Goal: Task Accomplishment & Management: Use online tool/utility

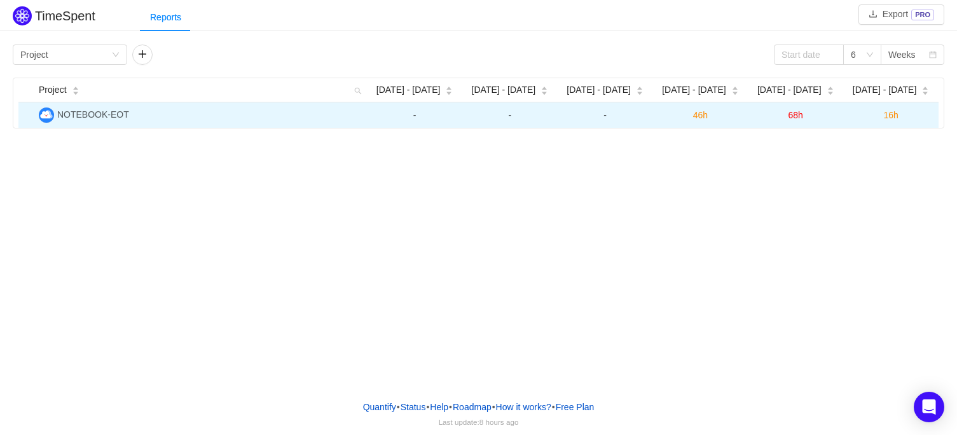
click at [891, 115] on span "16h" at bounding box center [890, 115] width 15 height 10
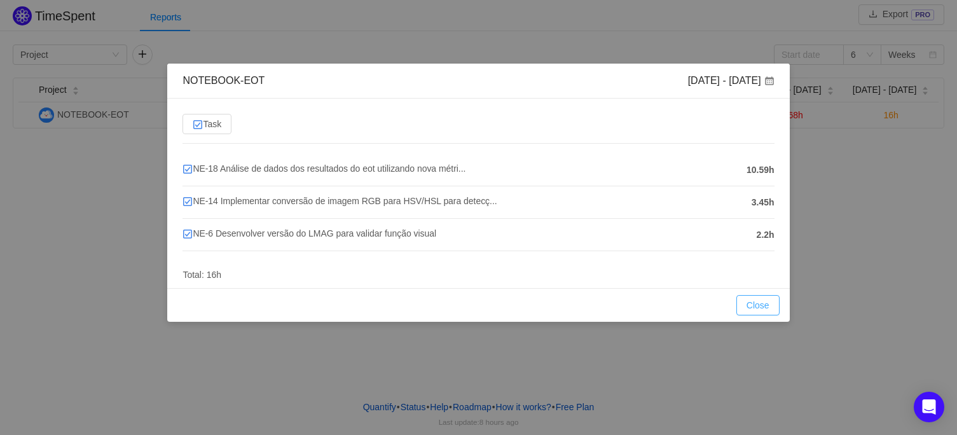
drag, startPoint x: 765, startPoint y: 305, endPoint x: 758, endPoint y: 292, distance: 14.5
click at [764, 305] on button "Close" at bounding box center [757, 305] width 43 height 20
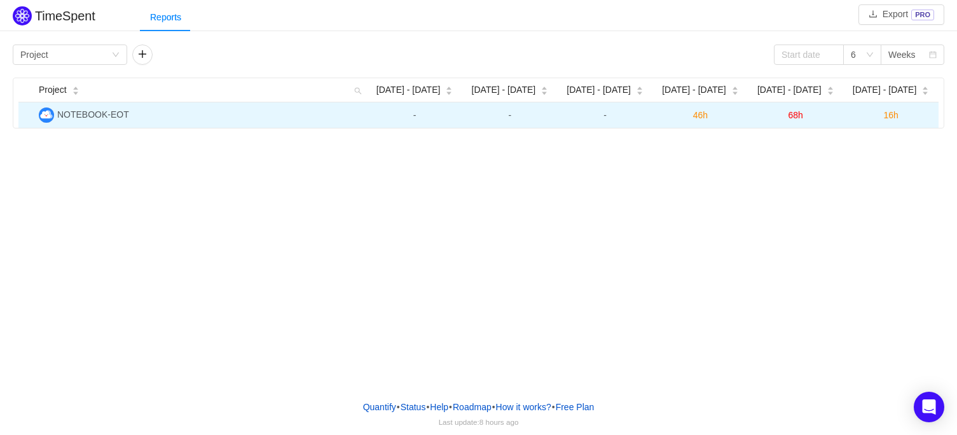
click at [793, 118] on span "68h" at bounding box center [795, 115] width 15 height 10
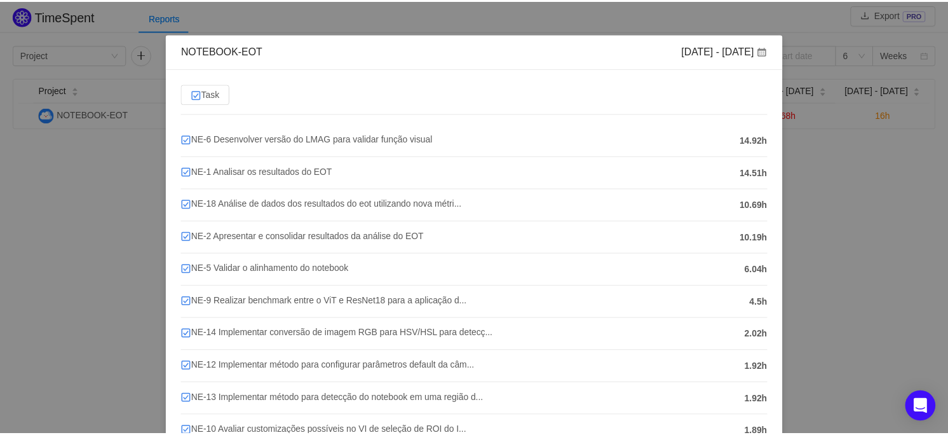
scroll to position [29, 0]
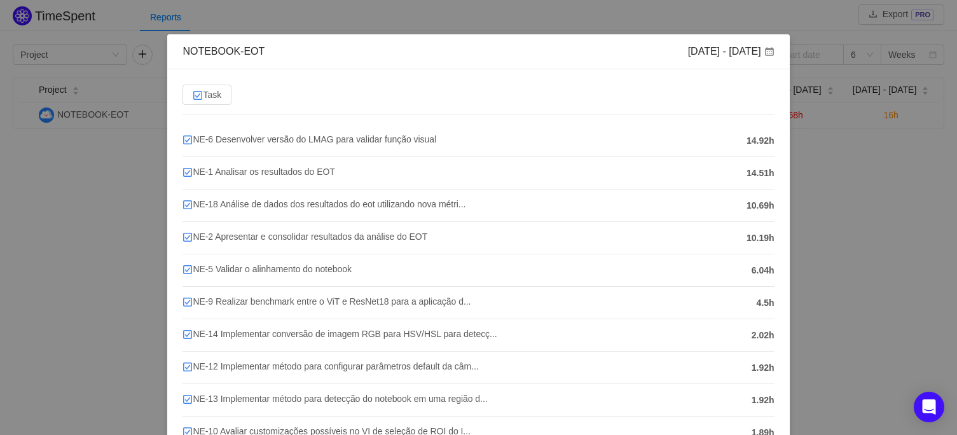
click at [815, 164] on div "NOTEBOOK-EOT [DATE] - [DATE] Task NE-6 Desenvolver versão do LMAG para validar …" at bounding box center [478, 217] width 957 height 435
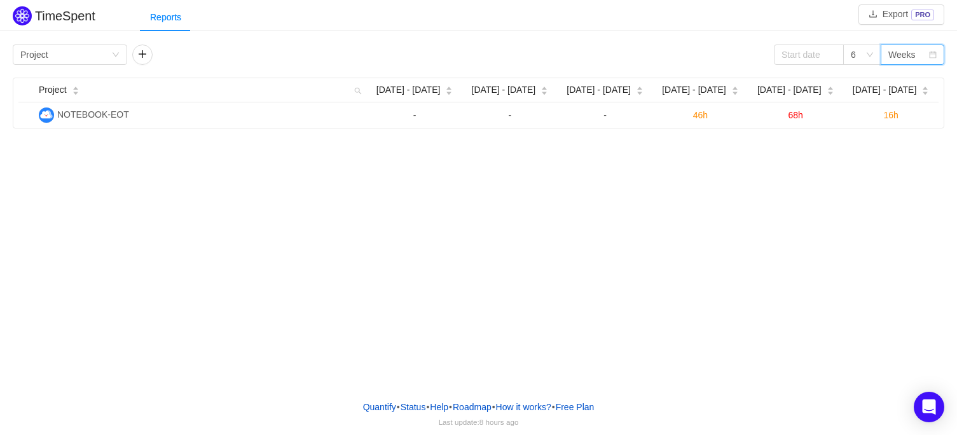
click at [893, 54] on div "Weeks" at bounding box center [901, 54] width 27 height 19
click at [894, 57] on div "Weeks" at bounding box center [901, 54] width 27 height 19
click at [114, 58] on icon "icon: down" at bounding box center [116, 55] width 8 height 8
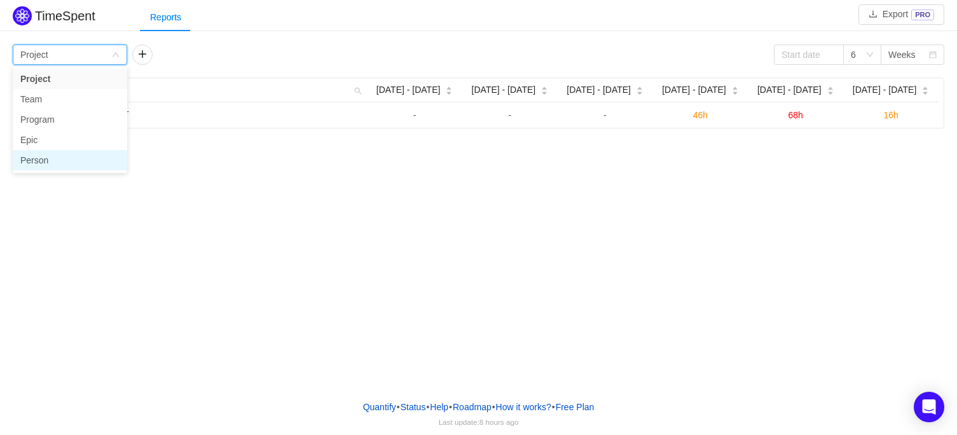
click at [53, 159] on li "Person" at bounding box center [70, 160] width 114 height 20
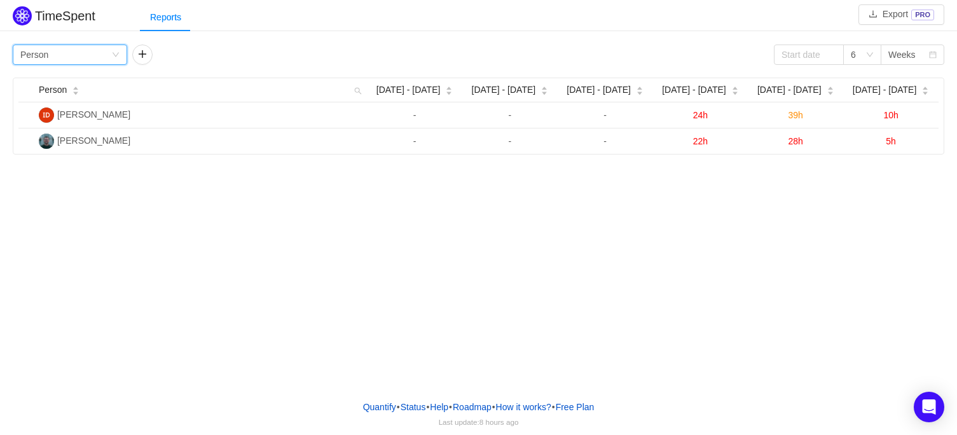
click at [111, 52] on div "Group by Person" at bounding box center [65, 54] width 91 height 19
click at [189, 51] on div "Group by Person 6 Weeks" at bounding box center [478, 54] width 931 height 20
click at [148, 52] on button "button" at bounding box center [142, 54] width 20 height 20
click at [228, 55] on div "Group by" at bounding box center [185, 54] width 91 height 19
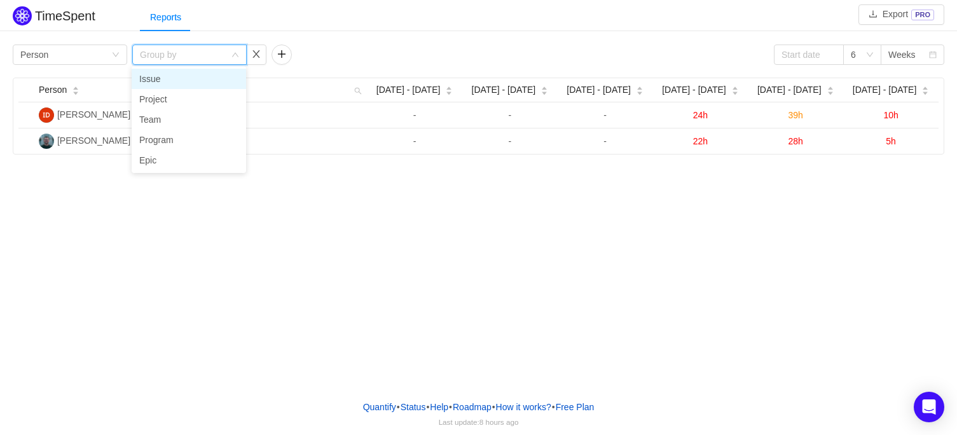
click at [194, 75] on li "Issue" at bounding box center [189, 79] width 114 height 20
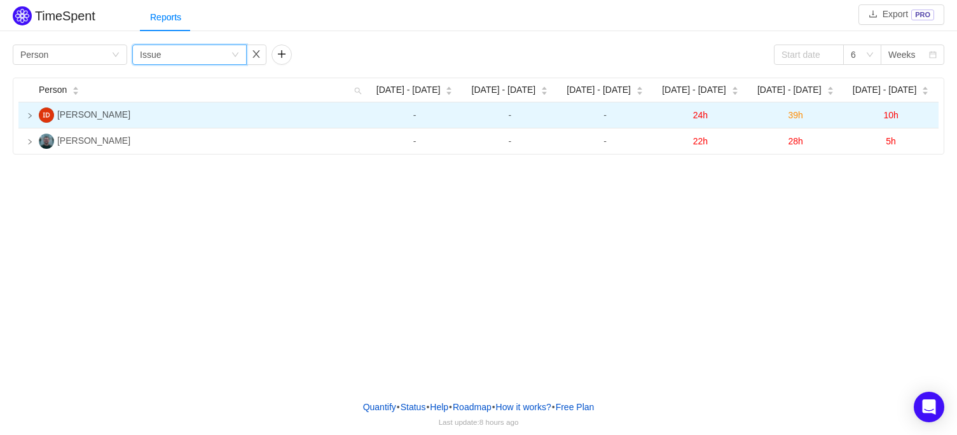
click at [32, 117] on icon "icon: right" at bounding box center [30, 116] width 6 height 6
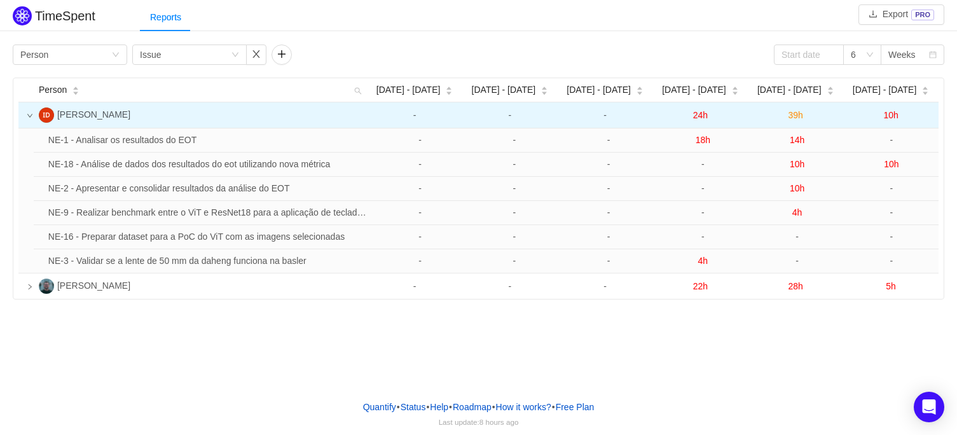
click at [27, 118] on icon "icon: down" at bounding box center [30, 116] width 6 height 6
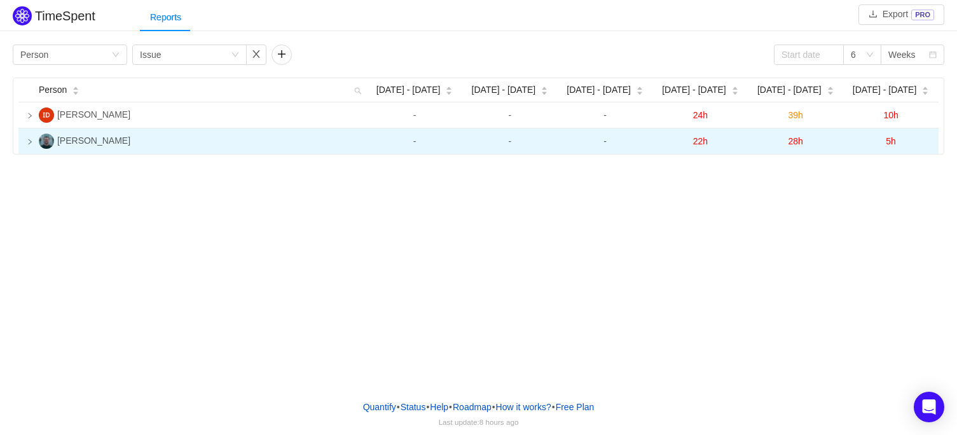
click at [31, 139] on icon "icon: right" at bounding box center [30, 142] width 6 height 6
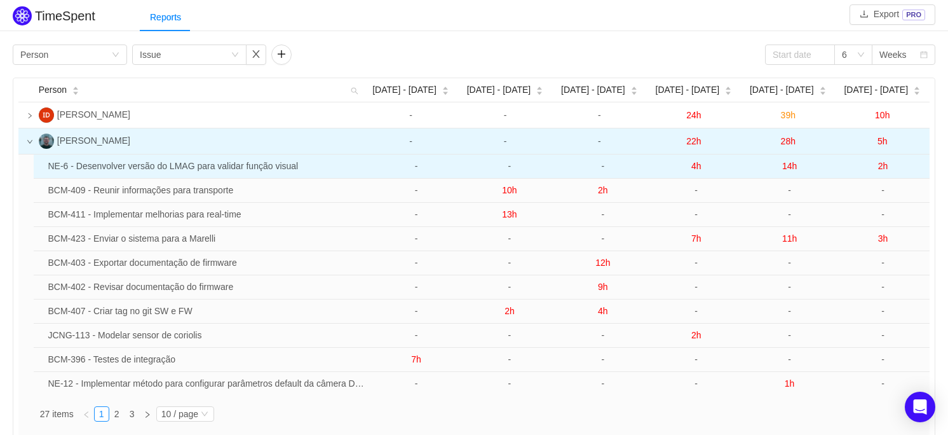
click at [148, 163] on td "NE-6 - Desenvolver versão do LMAG para validar função visual" at bounding box center [206, 166] width 327 height 24
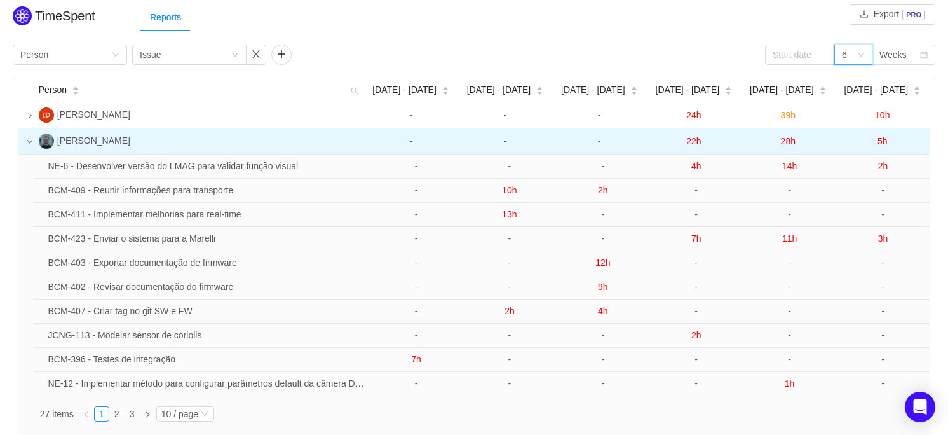
click at [857, 48] on div "6" at bounding box center [854, 54] width 38 height 20
click at [856, 49] on div "6" at bounding box center [849, 54] width 15 height 19
click at [880, 56] on div "Weeks" at bounding box center [893, 54] width 27 height 19
click at [894, 119] on li "Quarters" at bounding box center [903, 119] width 64 height 20
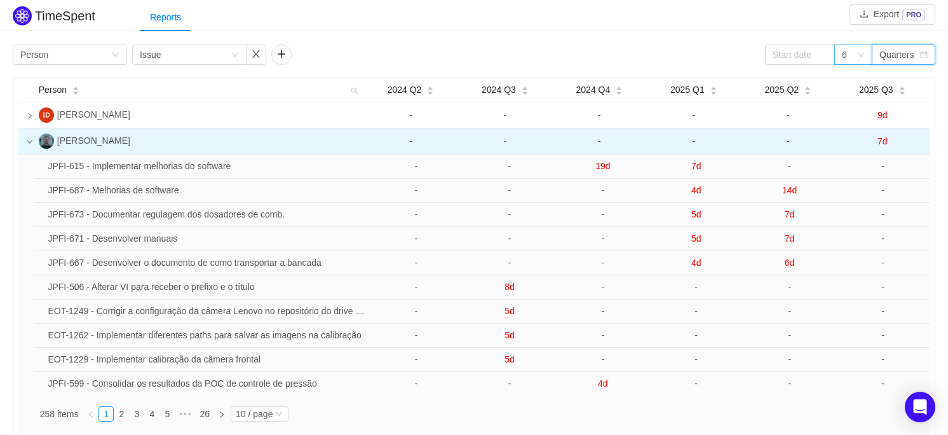
click at [866, 53] on div "6" at bounding box center [854, 54] width 38 height 20
click at [895, 56] on div "Quarters" at bounding box center [897, 54] width 34 height 19
click at [894, 74] on li "Weeks" at bounding box center [903, 79] width 64 height 20
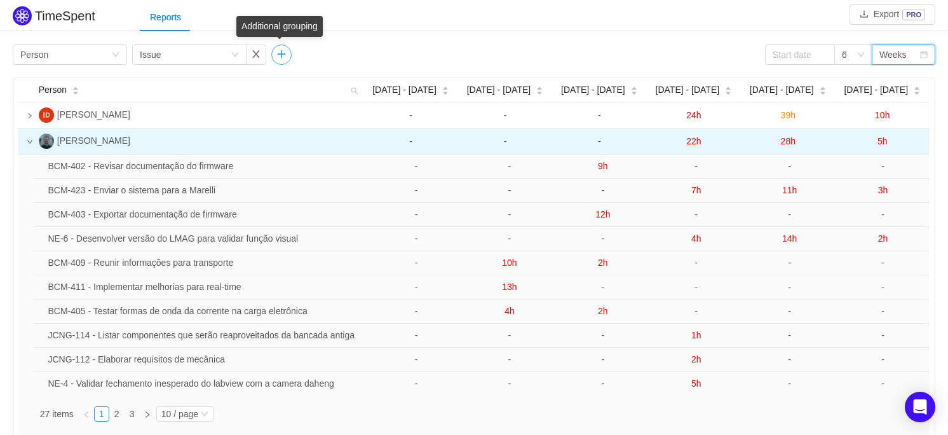
click at [283, 54] on button "button" at bounding box center [281, 54] width 20 height 20
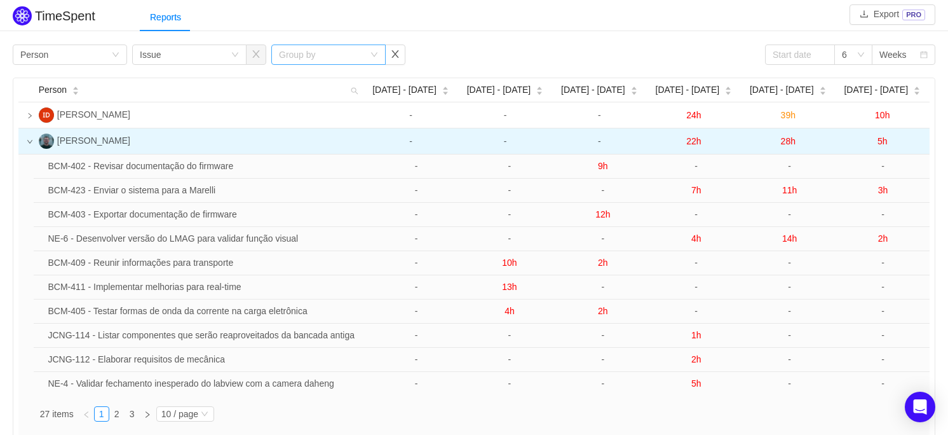
click at [338, 51] on div "Group by" at bounding box center [321, 54] width 85 height 13
click at [315, 121] on li "Program" at bounding box center [328, 119] width 114 height 20
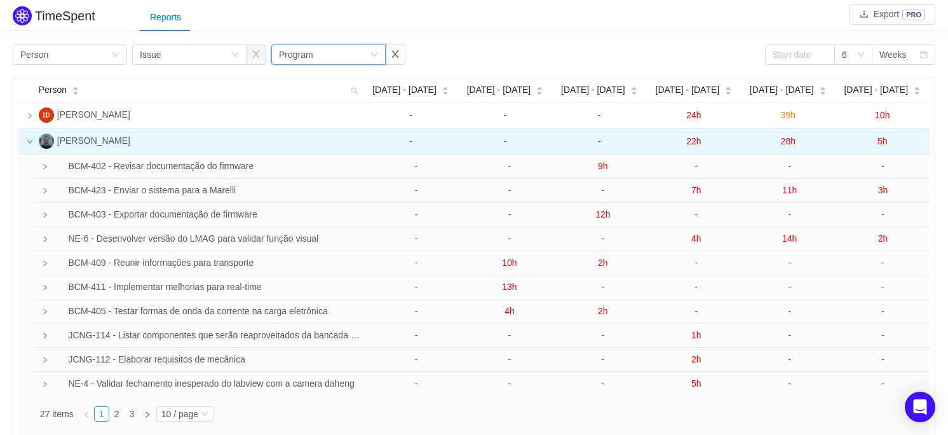
click at [376, 58] on icon "icon: down" at bounding box center [375, 55] width 8 height 9
click at [348, 79] on li "Project" at bounding box center [328, 79] width 114 height 20
click at [396, 53] on button "button" at bounding box center [395, 54] width 20 height 20
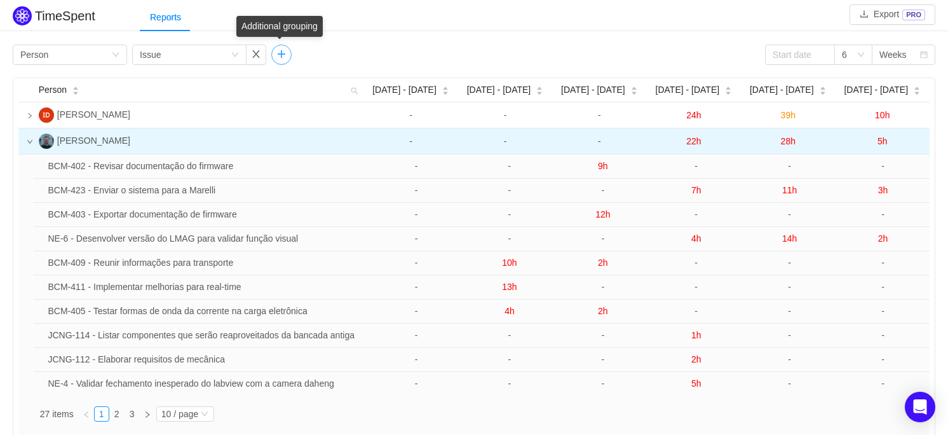
click at [283, 54] on button "button" at bounding box center [281, 54] width 20 height 20
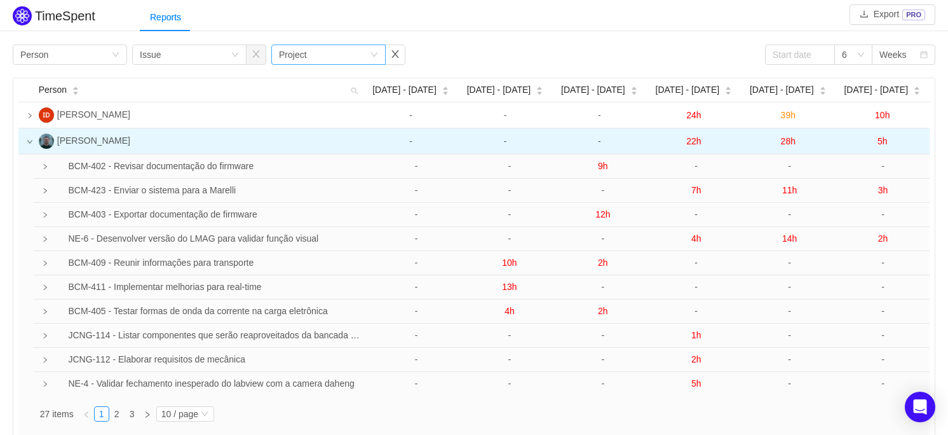
click at [336, 61] on div "Group by Project" at bounding box center [324, 54] width 91 height 19
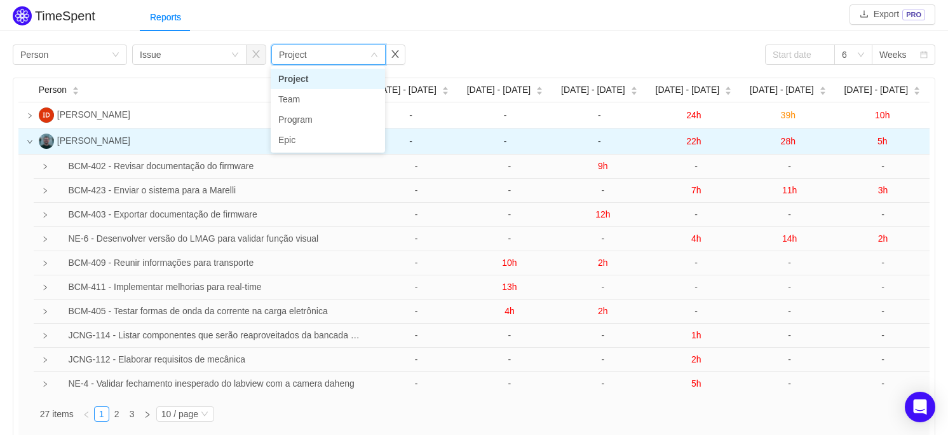
click at [313, 82] on li "Project" at bounding box center [328, 79] width 114 height 20
click at [39, 139] on img at bounding box center [46, 140] width 15 height 15
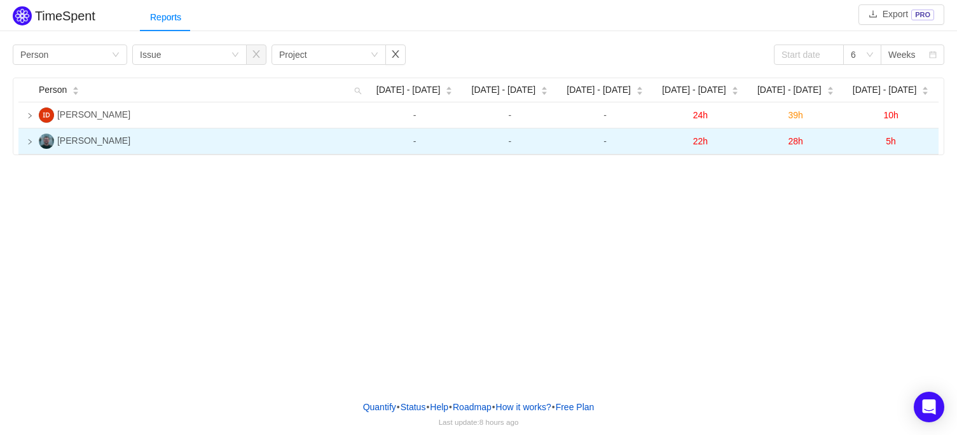
click at [38, 142] on td "[PERSON_NAME]" at bounding box center [200, 141] width 333 height 26
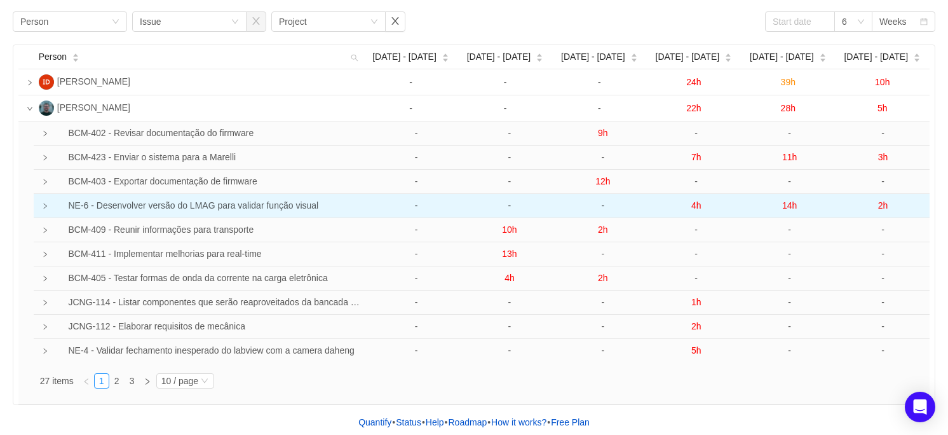
scroll to position [50, 0]
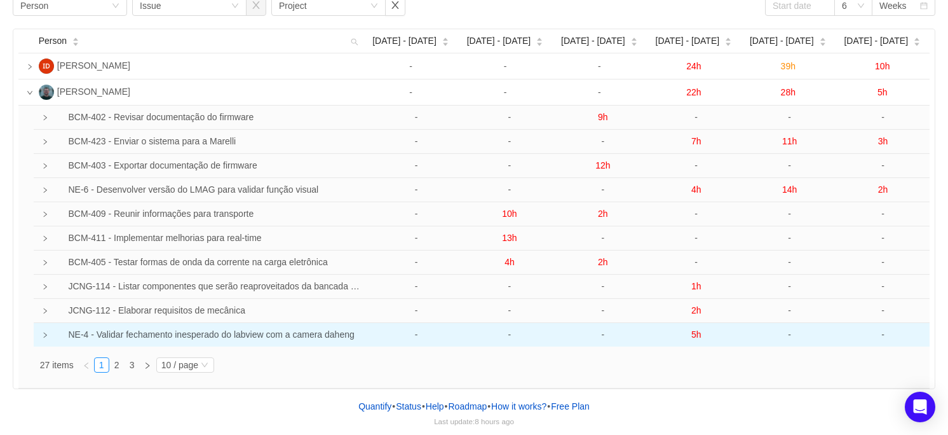
click at [128, 329] on td "NE-4 - Validar fechamento inesperado do labview com a camera daheng" at bounding box center [206, 335] width 327 height 24
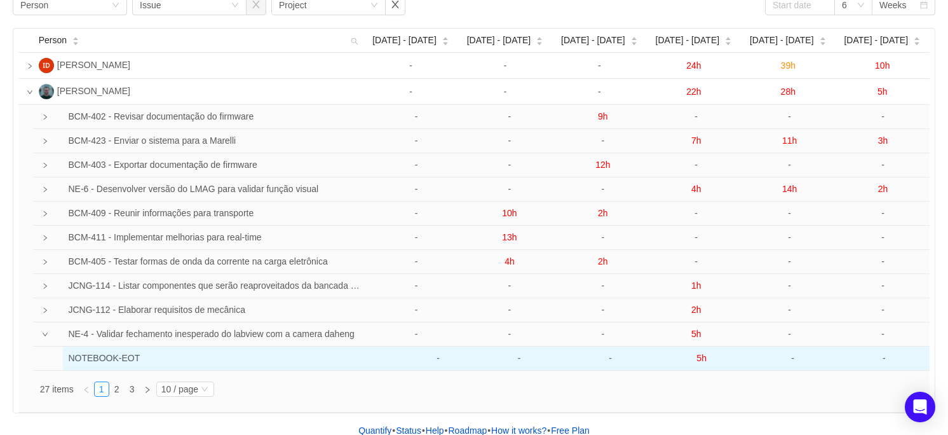
click at [114, 355] on td "NOTEBOOK-EOT" at bounding box center [222, 358] width 319 height 24
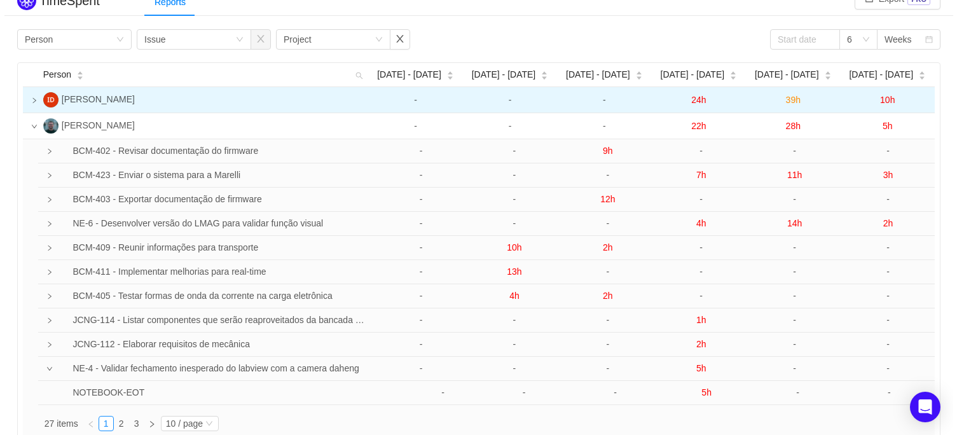
scroll to position [0, 0]
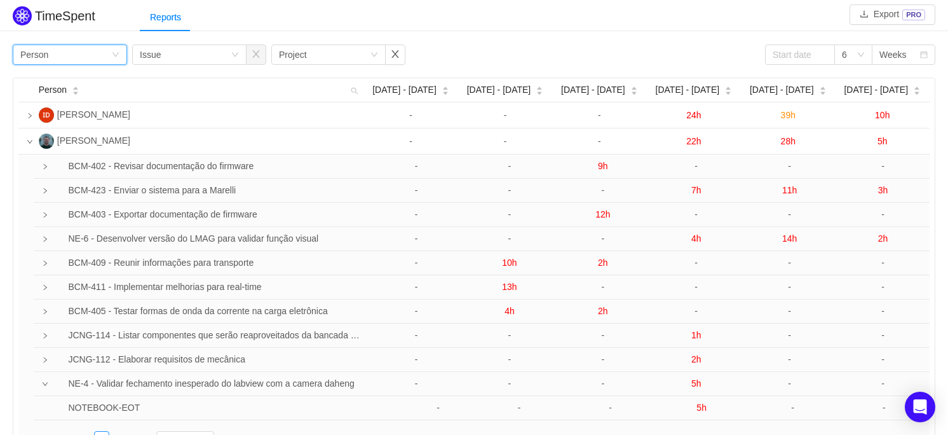
click at [51, 53] on div "Group by Person" at bounding box center [65, 54] width 91 height 19
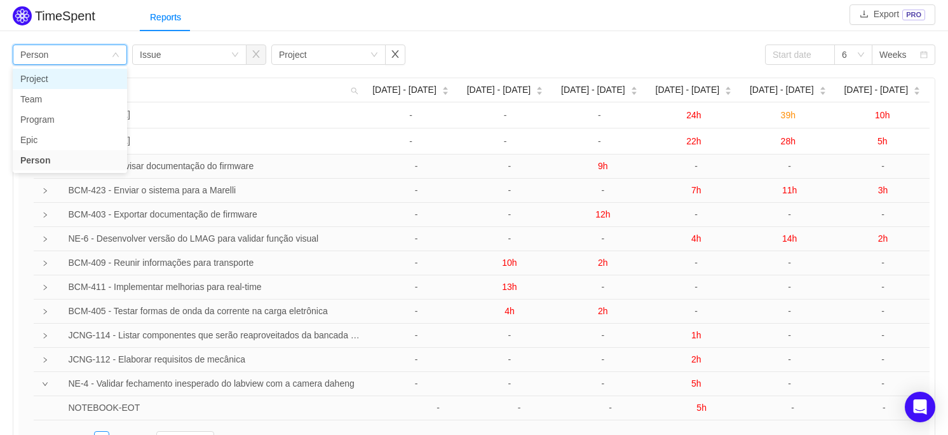
click at [48, 75] on li "Project" at bounding box center [70, 79] width 114 height 20
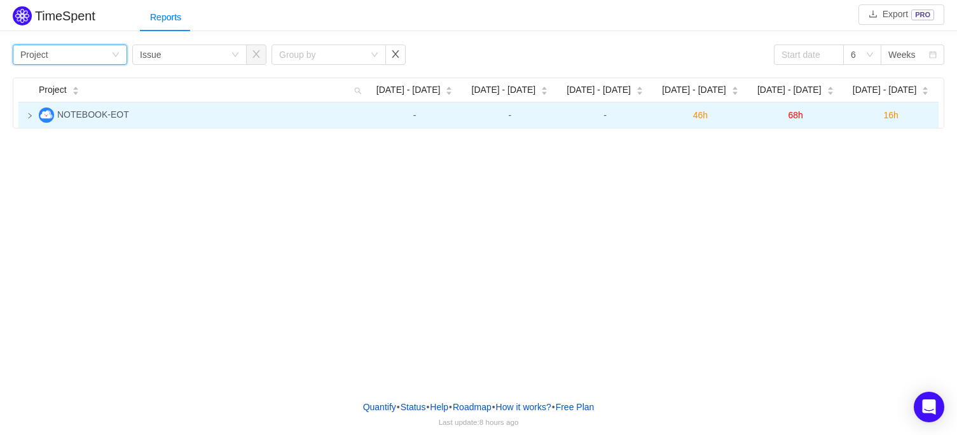
click at [30, 114] on icon "icon: right" at bounding box center [30, 116] width 6 height 6
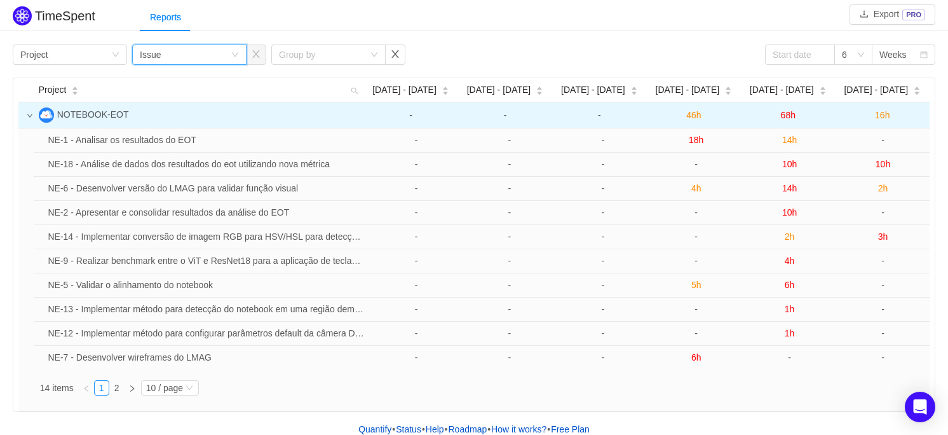
click at [206, 54] on div "Group by Issue" at bounding box center [185, 54] width 91 height 19
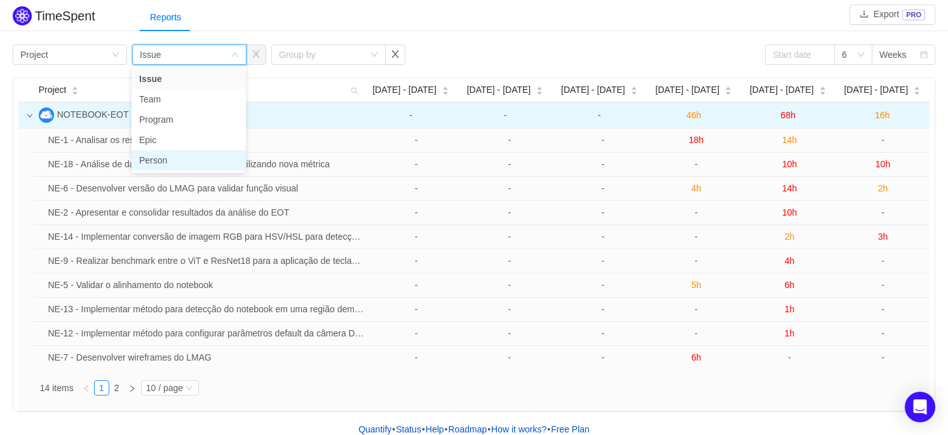
drag, startPoint x: 169, startPoint y: 157, endPoint x: 171, endPoint y: 151, distance: 6.6
click at [168, 157] on li "Person" at bounding box center [189, 160] width 114 height 20
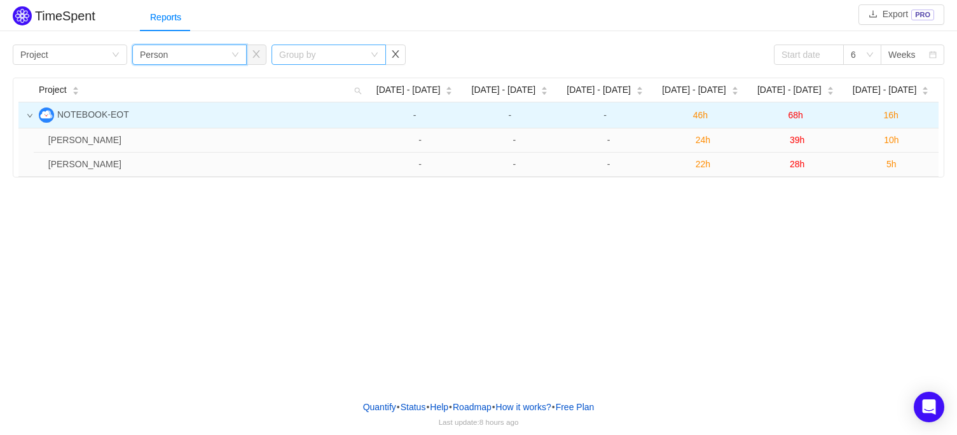
click at [356, 56] on div "Group by" at bounding box center [321, 54] width 85 height 13
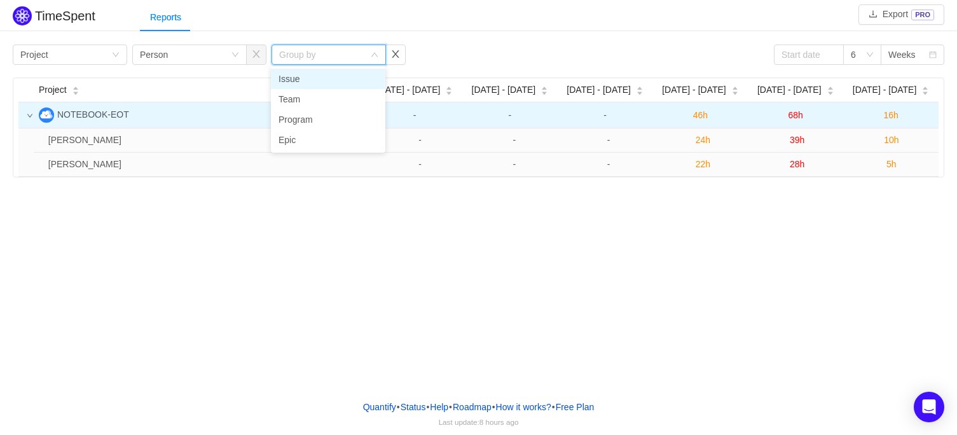
click at [310, 71] on li "Issue" at bounding box center [328, 79] width 114 height 20
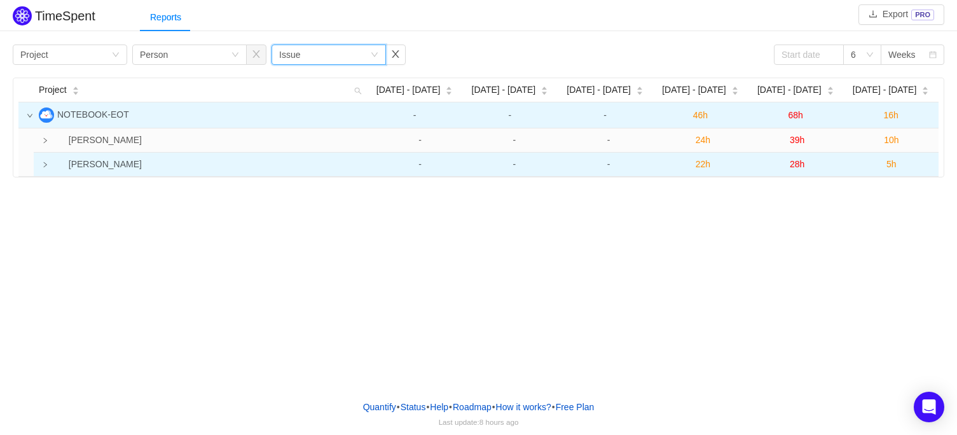
click at [44, 164] on icon "icon: right" at bounding box center [45, 164] width 3 height 5
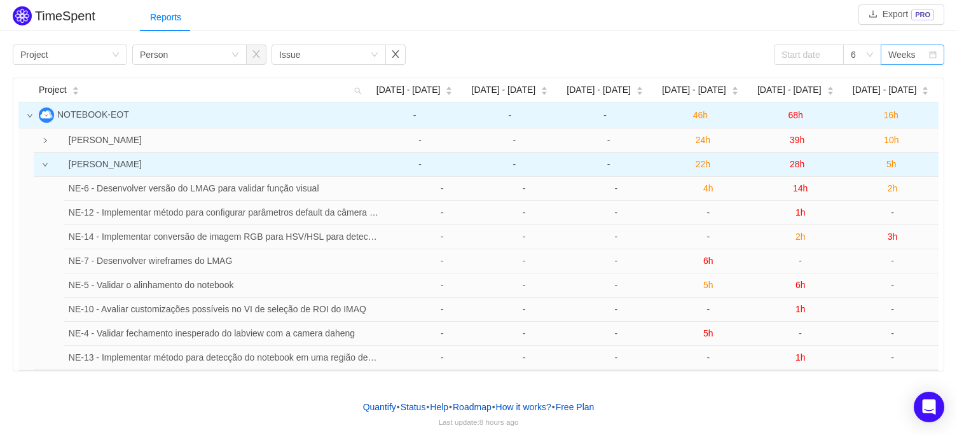
click at [924, 57] on div "Weeks" at bounding box center [908, 54] width 40 height 19
click at [806, 23] on div "Reports" at bounding box center [548, 17] width 817 height 29
click at [880, 17] on button "Export PRO" at bounding box center [901, 14] width 86 height 20
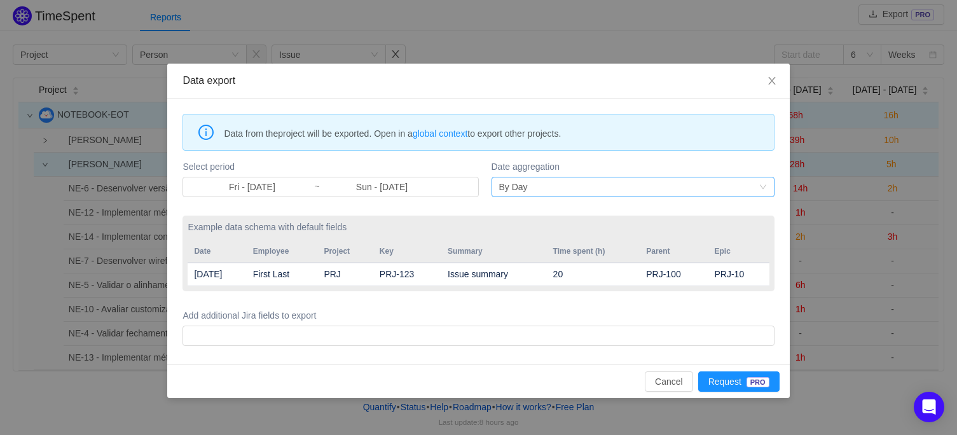
click at [545, 182] on div "By Day" at bounding box center [628, 186] width 259 height 19
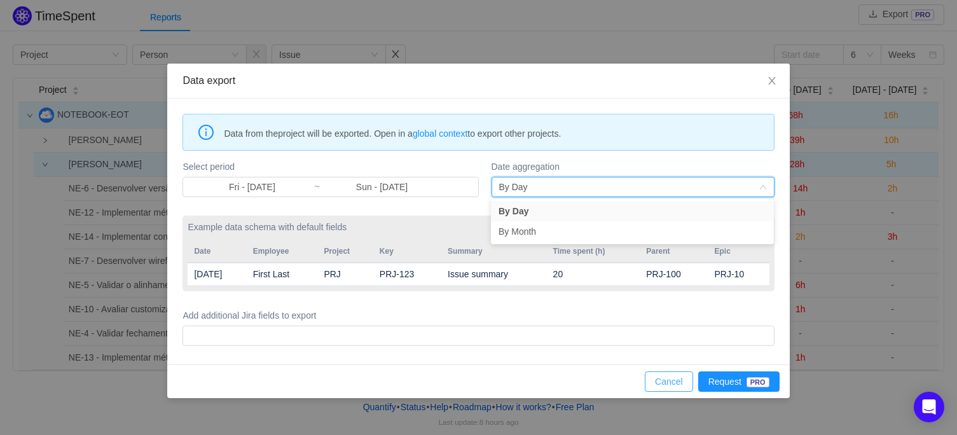
click at [682, 378] on button "Cancel" at bounding box center [669, 381] width 48 height 20
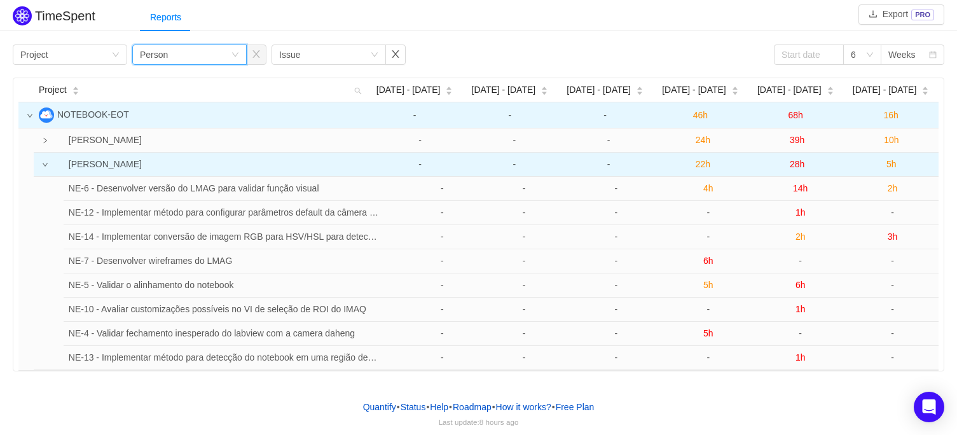
click at [188, 45] on div "Group by Person" at bounding box center [185, 54] width 91 height 19
click at [397, 57] on button "button" at bounding box center [395, 54] width 20 height 20
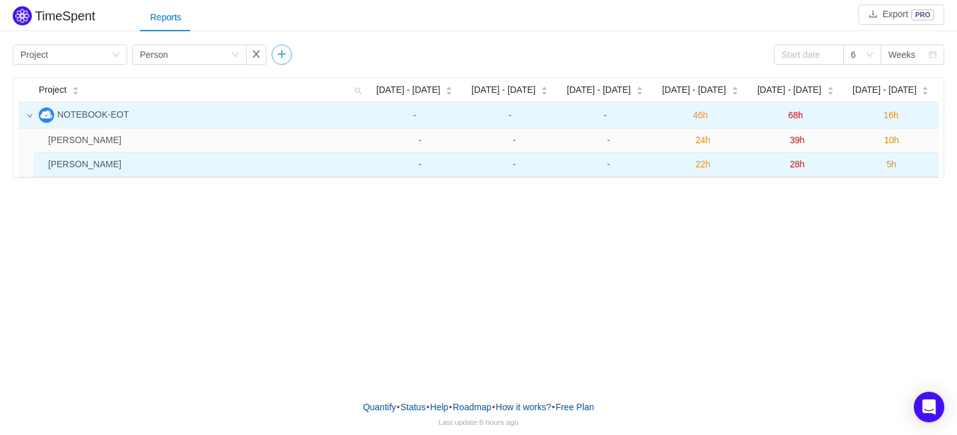
click at [287, 60] on button "button" at bounding box center [281, 54] width 20 height 20
